Goal: Check status: Check status

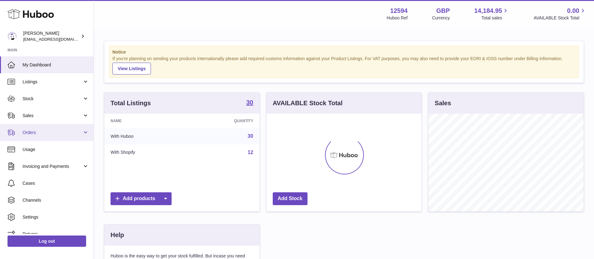
scroll to position [98, 155]
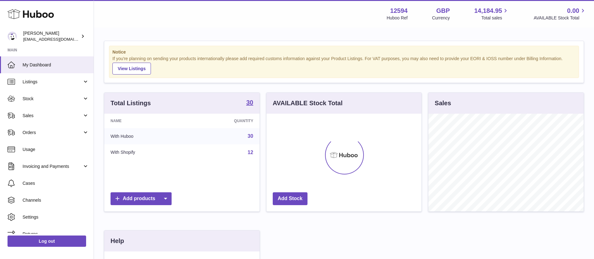
drag, startPoint x: 54, startPoint y: 100, endPoint x: 67, endPoint y: 112, distance: 17.9
click at [55, 100] on span "Stock" at bounding box center [53, 99] width 60 height 6
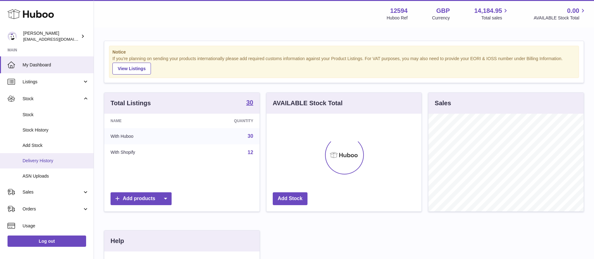
click at [49, 162] on span "Delivery History" at bounding box center [56, 161] width 66 height 6
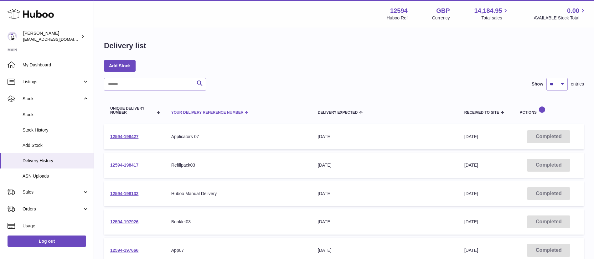
drag, startPoint x: 130, startPoint y: 137, endPoint x: 310, endPoint y: 100, distance: 183.6
click at [315, 95] on div "Search Show ** ** ** *** entries Unique Delivery Number Your Delivery Reference…" at bounding box center [344, 249] width 480 height 342
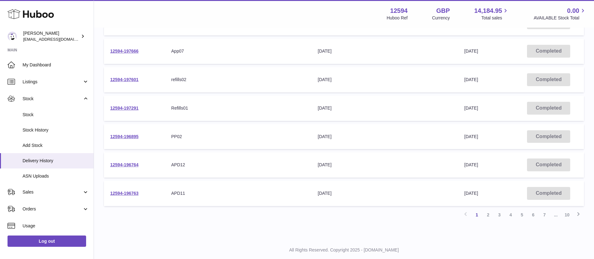
scroll to position [202, 0]
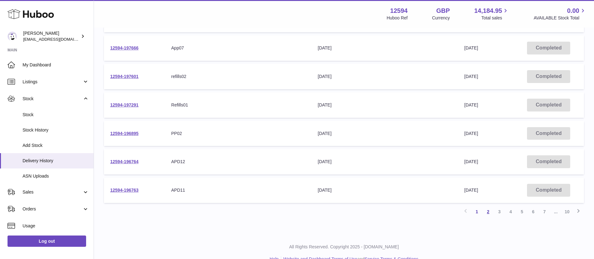
click at [484, 207] on link "2" at bounding box center [488, 211] width 11 height 11
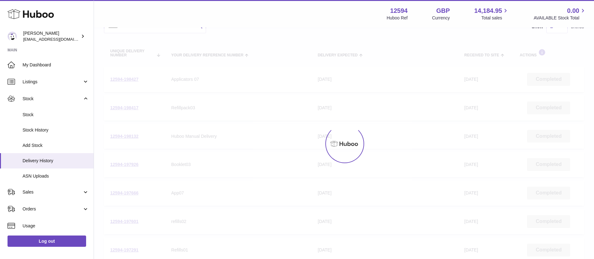
scroll to position [28, 0]
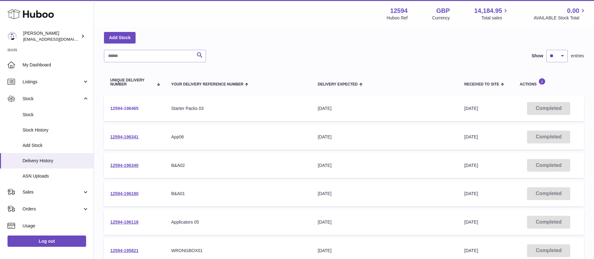
click at [130, 106] on link "12594-196465" at bounding box center [124, 108] width 28 height 5
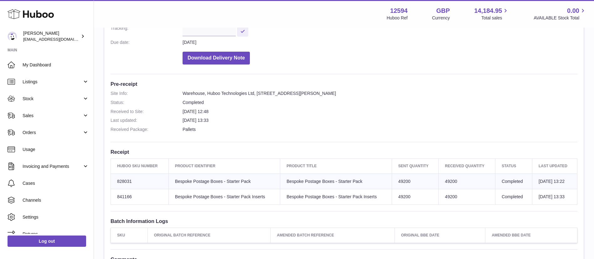
scroll to position [114, 0]
